Goal: Check status: Check status

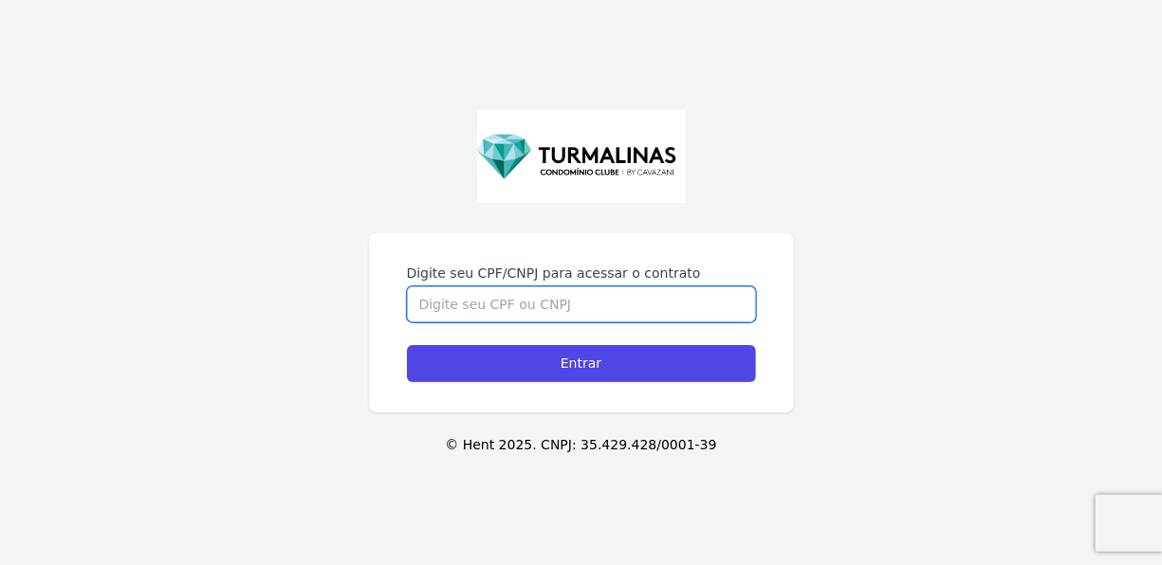
click at [473, 306] on input "Digite seu CPF/CNPJ para acessar o contrato" at bounding box center [581, 304] width 349 height 36
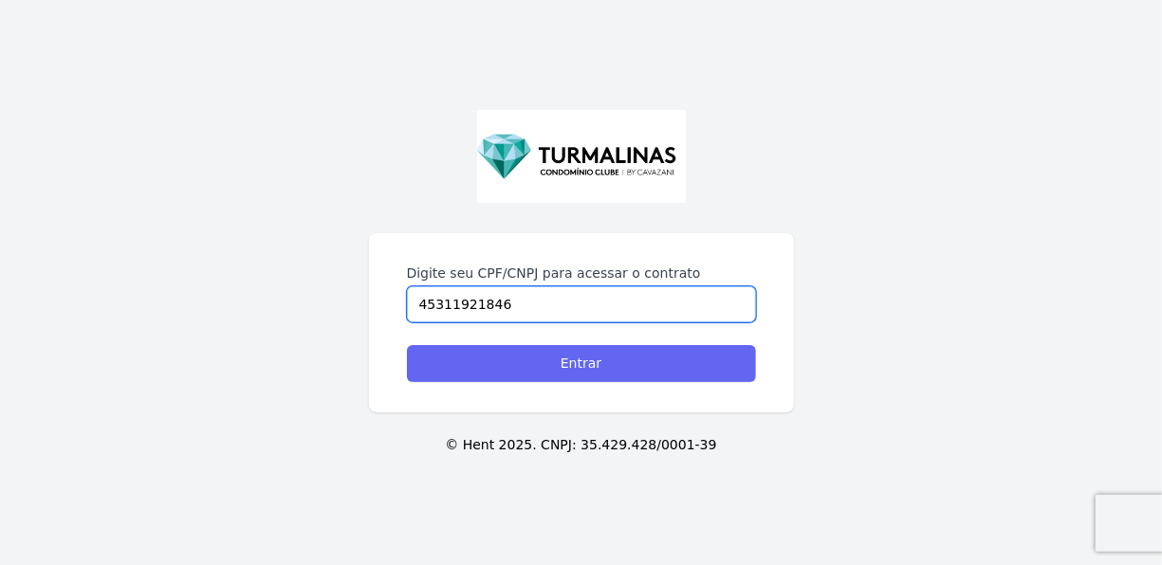
type input "45311921846"
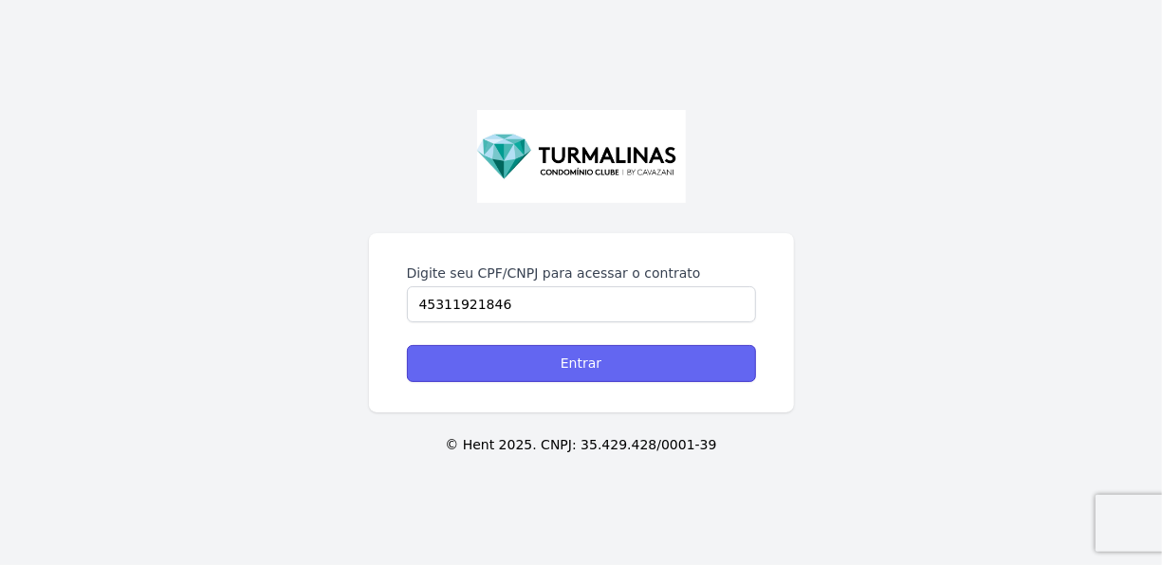
click at [485, 348] on input "Entrar" at bounding box center [581, 363] width 349 height 37
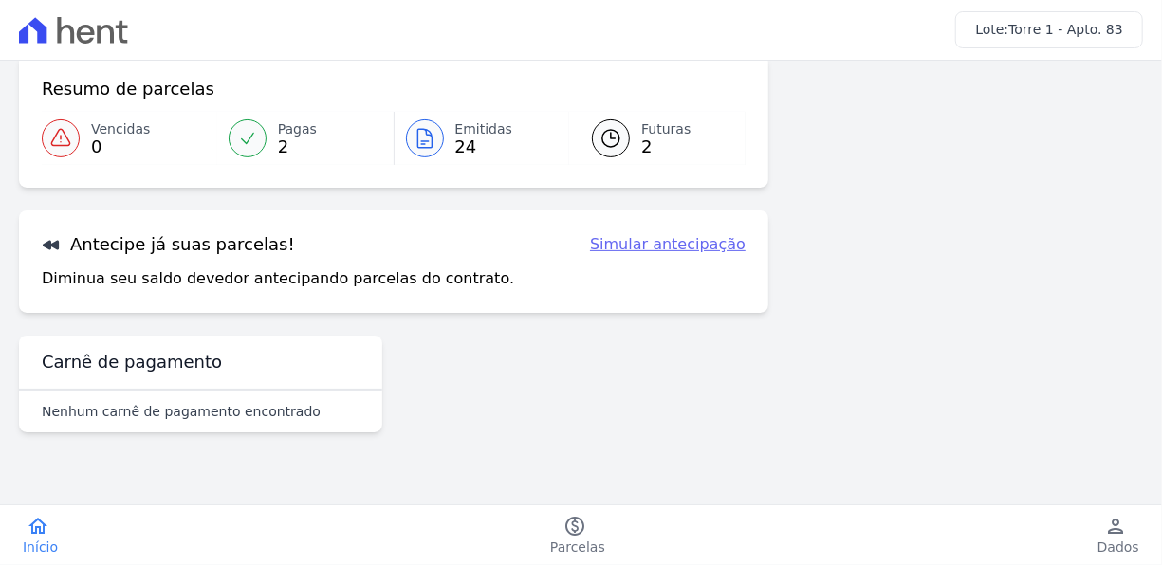
scroll to position [242, 0]
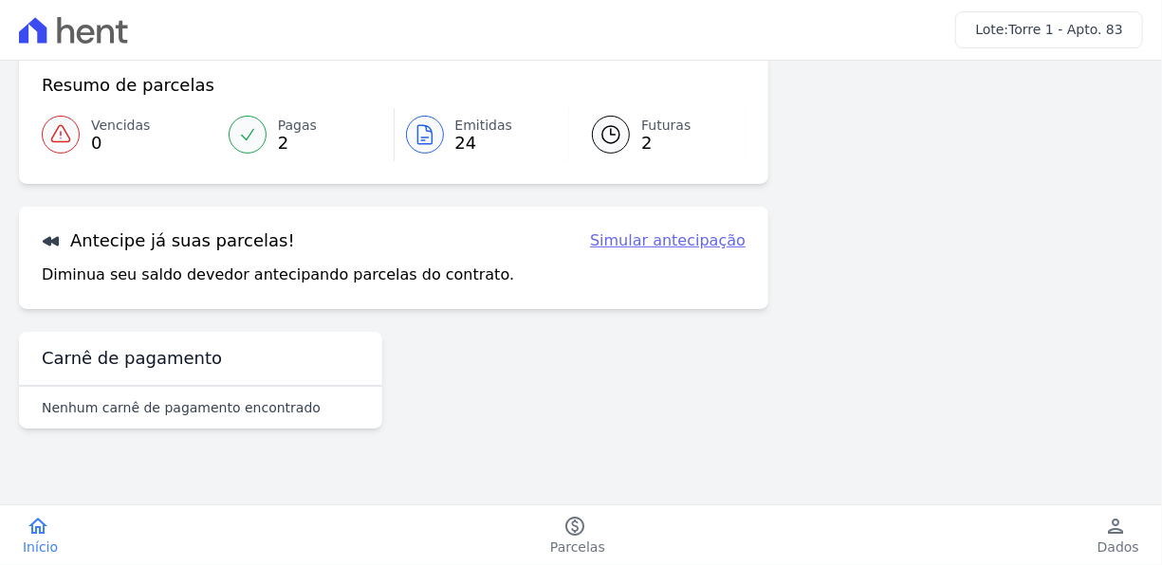
click at [422, 138] on icon at bounding box center [425, 134] width 23 height 23
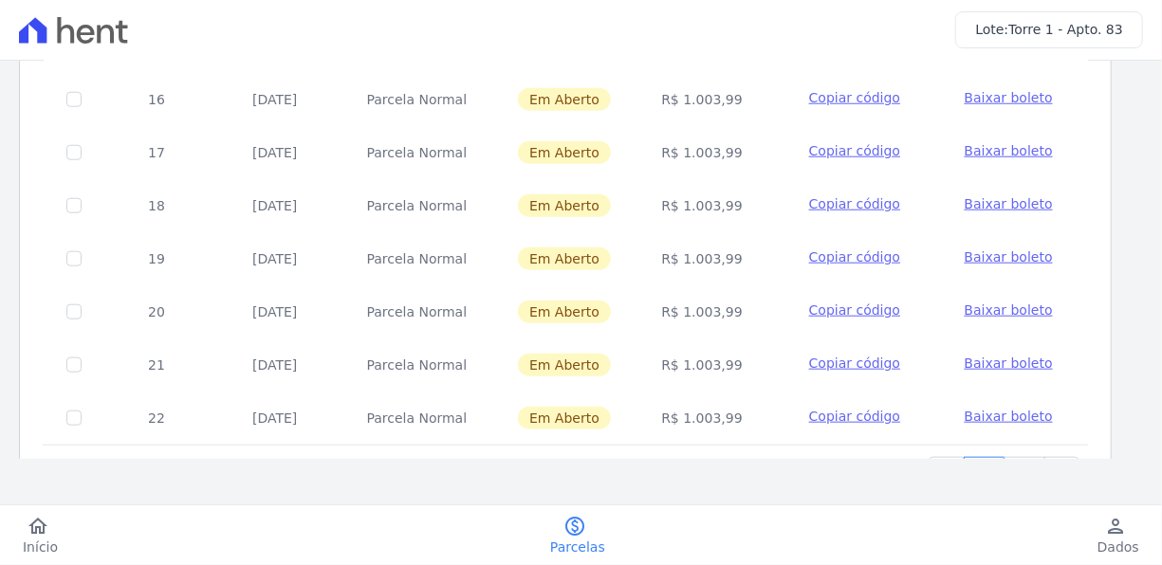
scroll to position [954, 0]
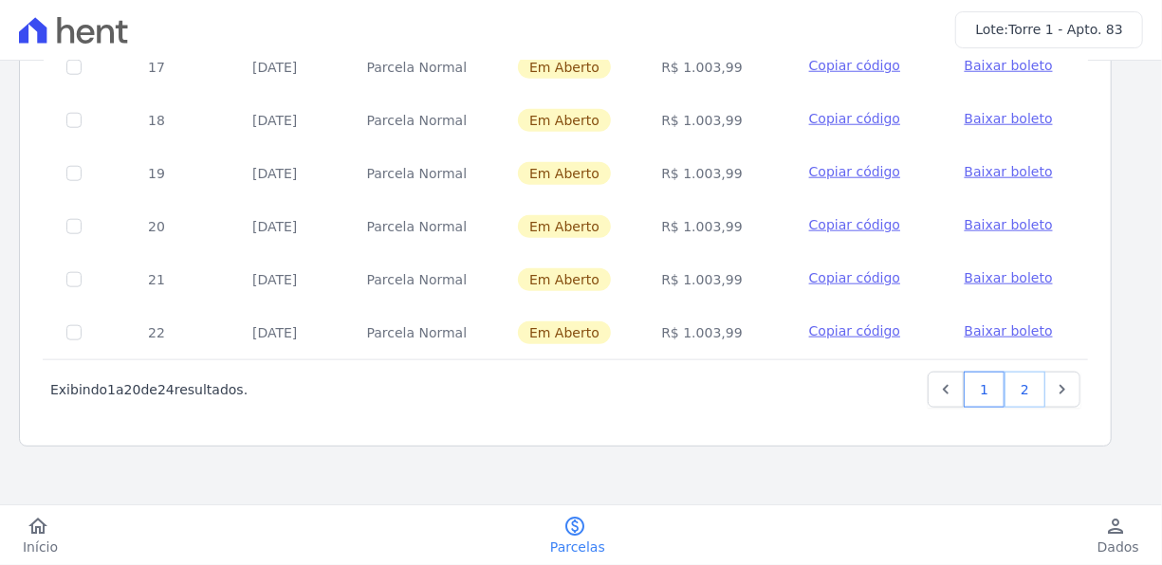
click at [1035, 390] on link "2" at bounding box center [1025, 390] width 41 height 36
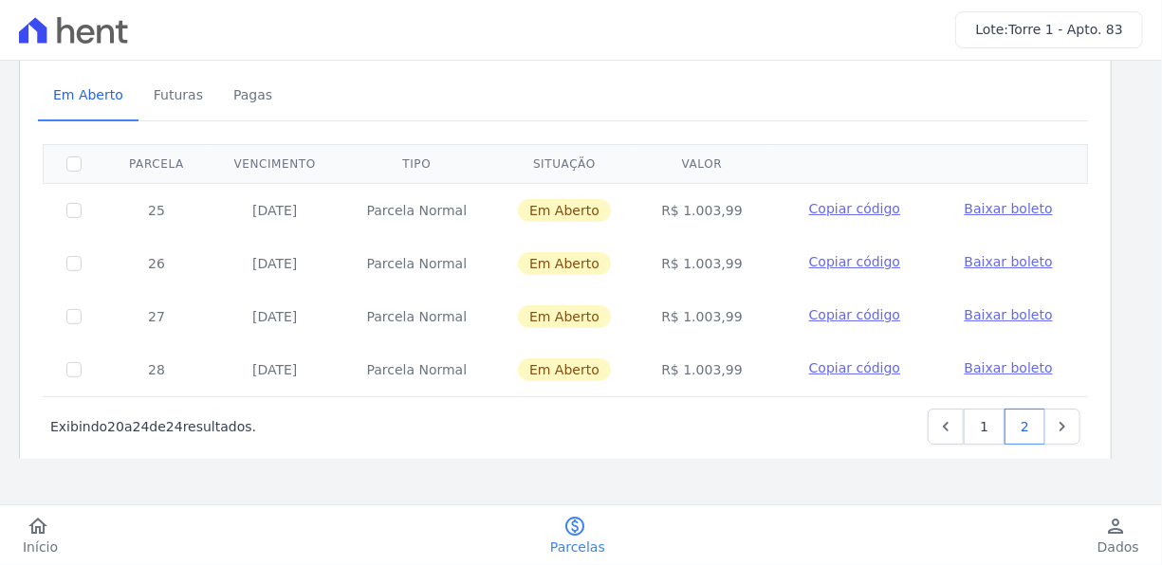
scroll to position [104, 0]
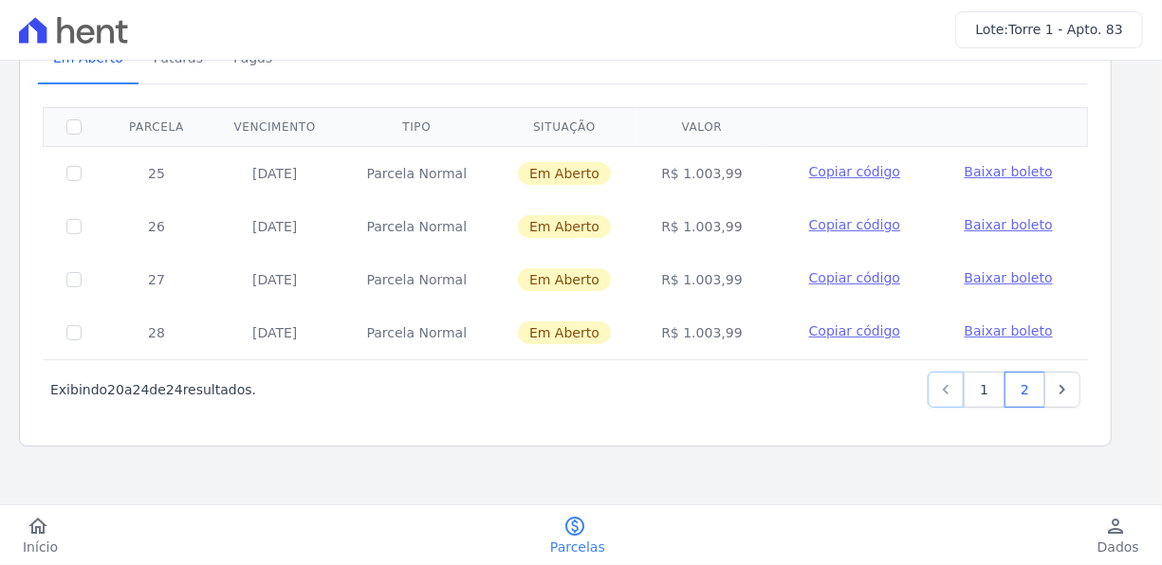
click at [942, 395] on link "Previous" at bounding box center [946, 390] width 36 height 36
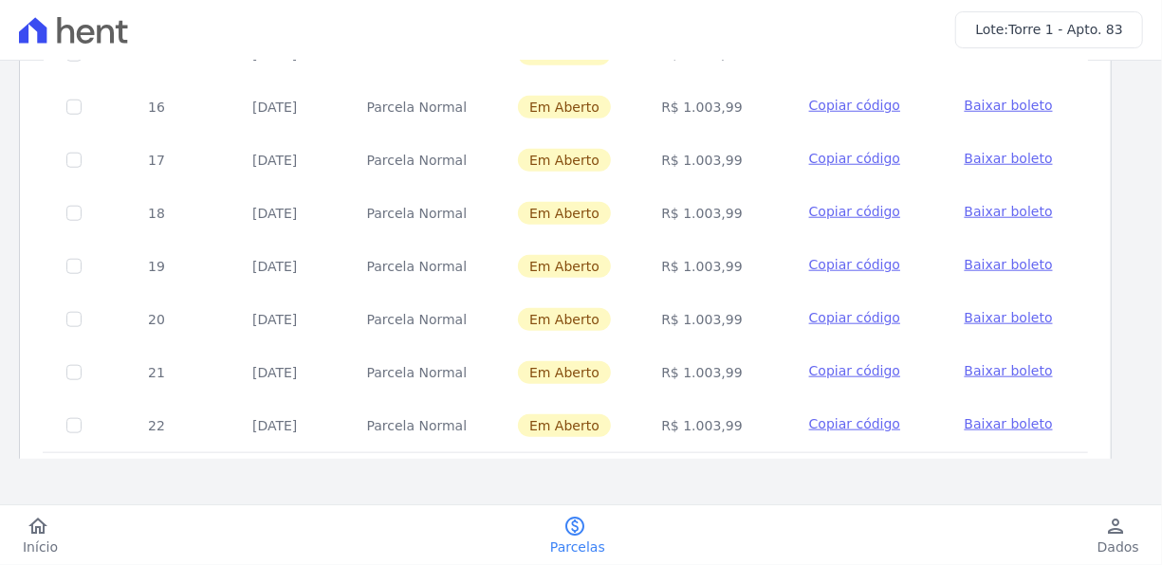
scroll to position [954, 0]
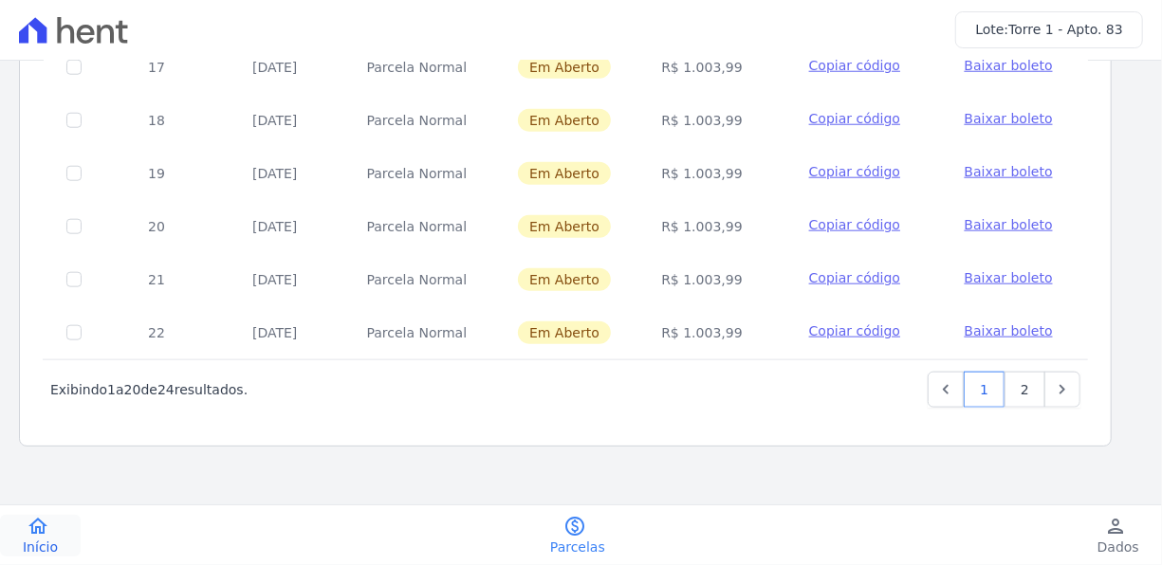
click at [36, 519] on icon "home" at bounding box center [38, 526] width 23 height 23
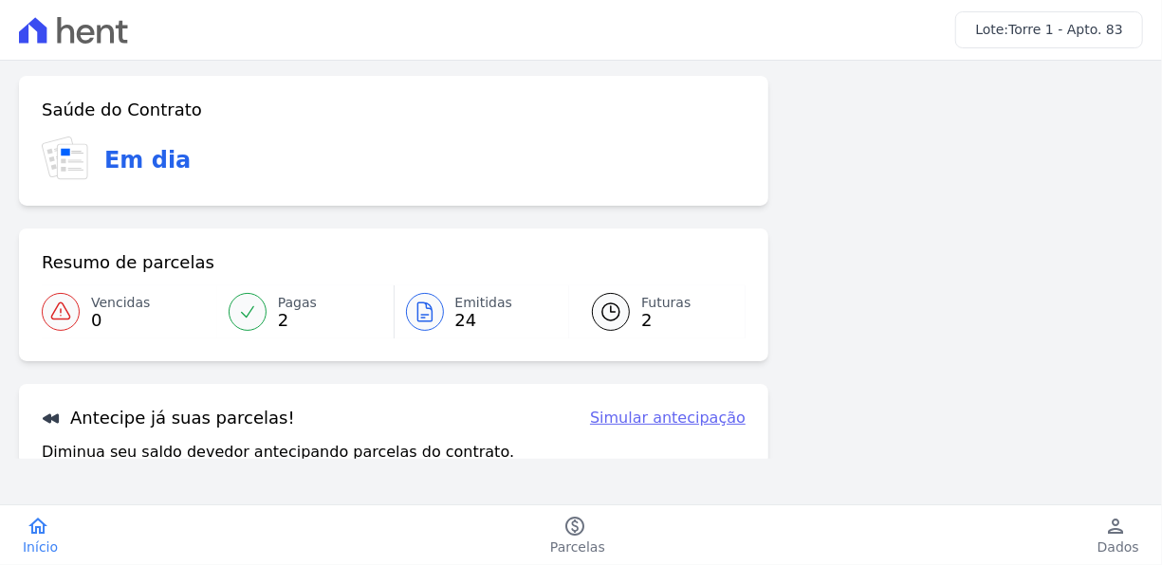
scroll to position [177, 0]
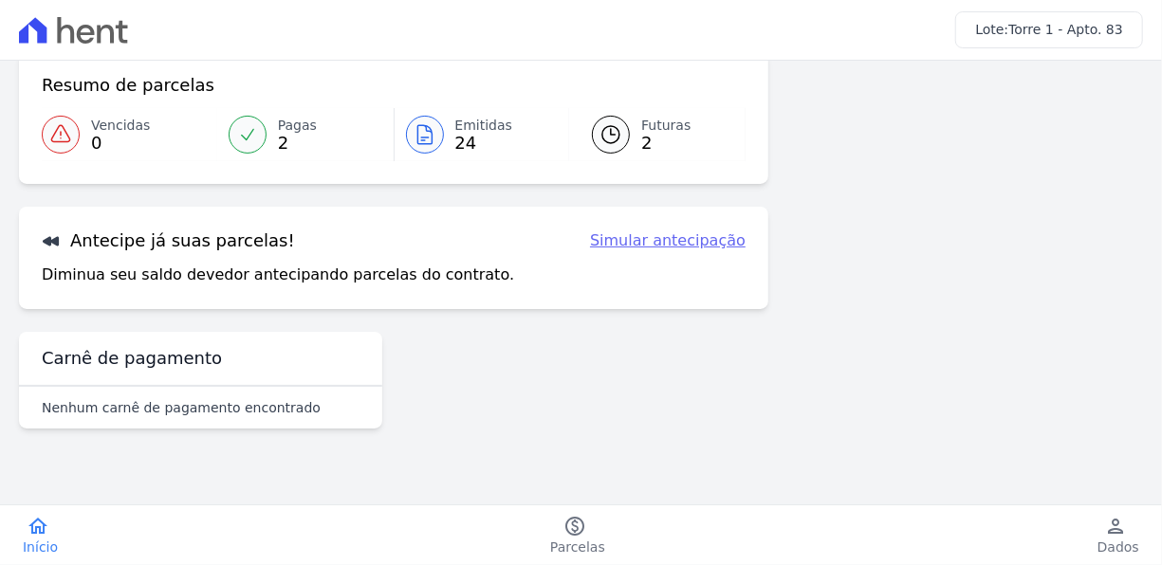
click at [687, 247] on link "Simular antecipação" at bounding box center [668, 241] width 156 height 23
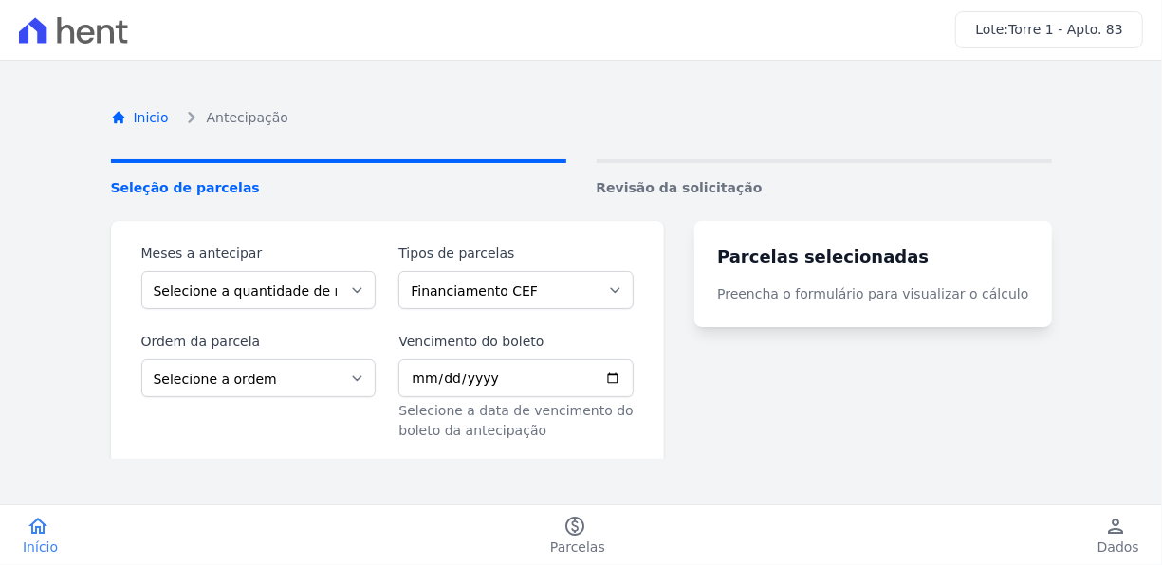
click at [136, 123] on link "Inicio" at bounding box center [140, 118] width 58 height 20
